Goal: Feedback & Contribution: Submit feedback/report problem

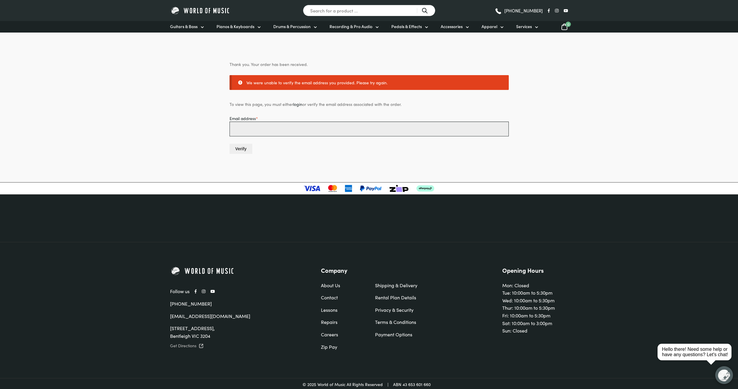
click at [410, 131] on input "Email address *" at bounding box center [369, 129] width 279 height 15
type input "[EMAIL_ADDRESS][DOMAIN_NAME]"
drag, startPoint x: 334, startPoint y: 130, endPoint x: -14, endPoint y: 151, distance: 348.8
click at [0, 151] on html "Search for a product ... (03) 9557 8600 Guitars & Bass Guitars Electric Guitars…" at bounding box center [369, 195] width 738 height 391
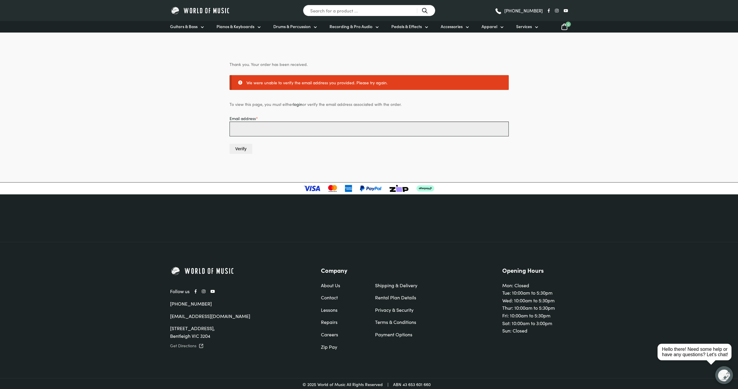
scroll to position [0, 0]
click at [590, 100] on body "Search for a product ... (03) 9557 8600 Guitars & Bass Guitars Electric Guitars…" at bounding box center [369, 195] width 738 height 391
click at [266, 129] on input "Email address *" at bounding box center [369, 129] width 279 height 15
type input "lucasisdagreat@outlook.com"
click at [242, 147] on button "Verify" at bounding box center [241, 149] width 23 height 10
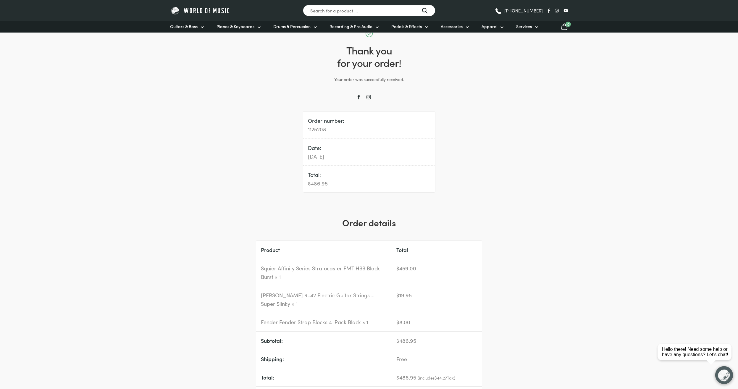
scroll to position [30, 0]
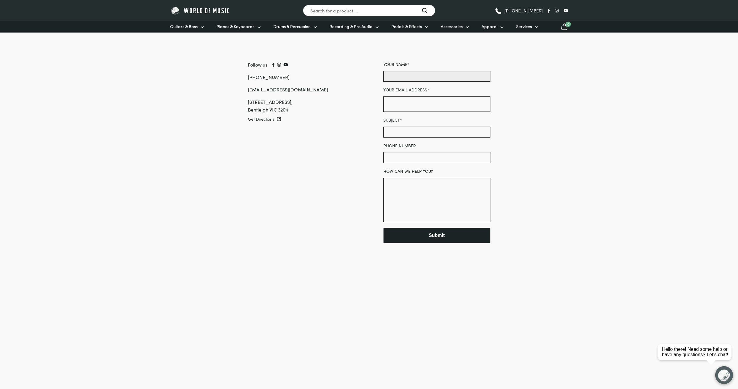
click at [430, 80] on input "Your name *" at bounding box center [436, 76] width 107 height 11
type input "[PERSON_NAME]"
type input "4151424034"
click at [424, 102] on input "Your email address *" at bounding box center [436, 103] width 107 height 15
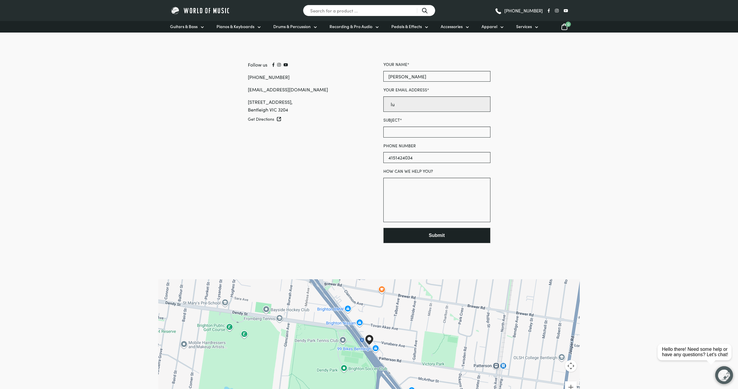
type input "l"
type input "Lucasisdagreat@outlook.com"
click at [458, 135] on input "Subject *" at bounding box center [436, 132] width 107 height 11
type input "P"
type input "S"
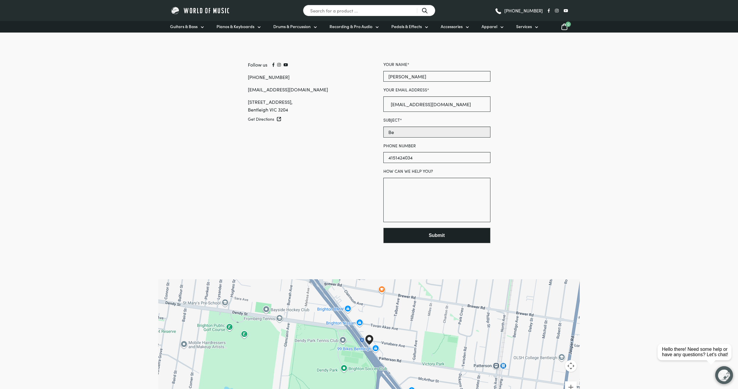
type input "B"
type input "P"
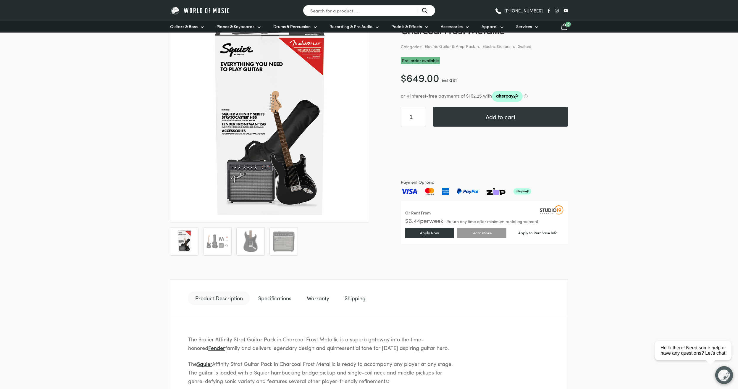
scroll to position [89, 0]
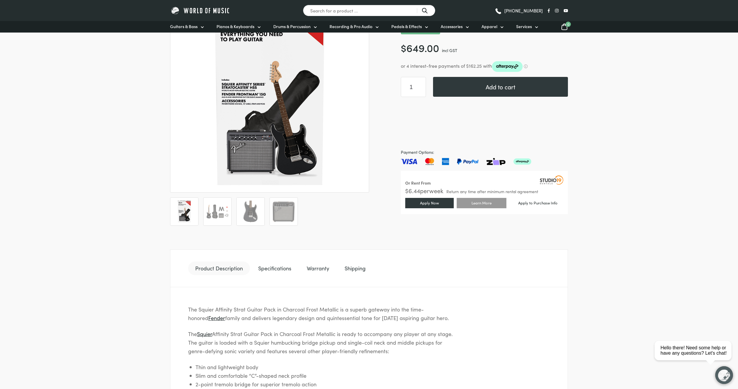
click at [282, 269] on link "Specifications" at bounding box center [274, 268] width 47 height 14
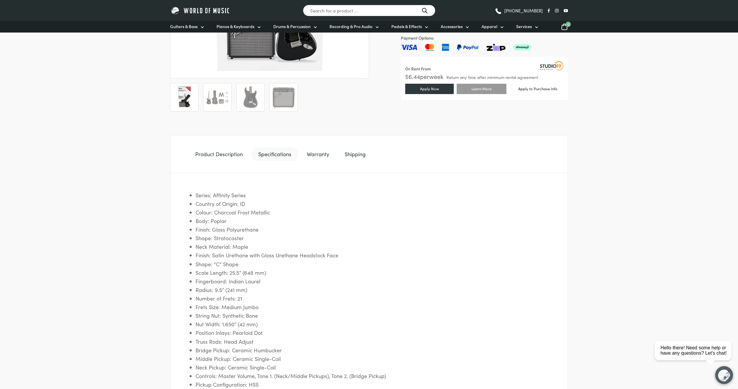
scroll to position [207, 0]
